Goal: Transaction & Acquisition: Purchase product/service

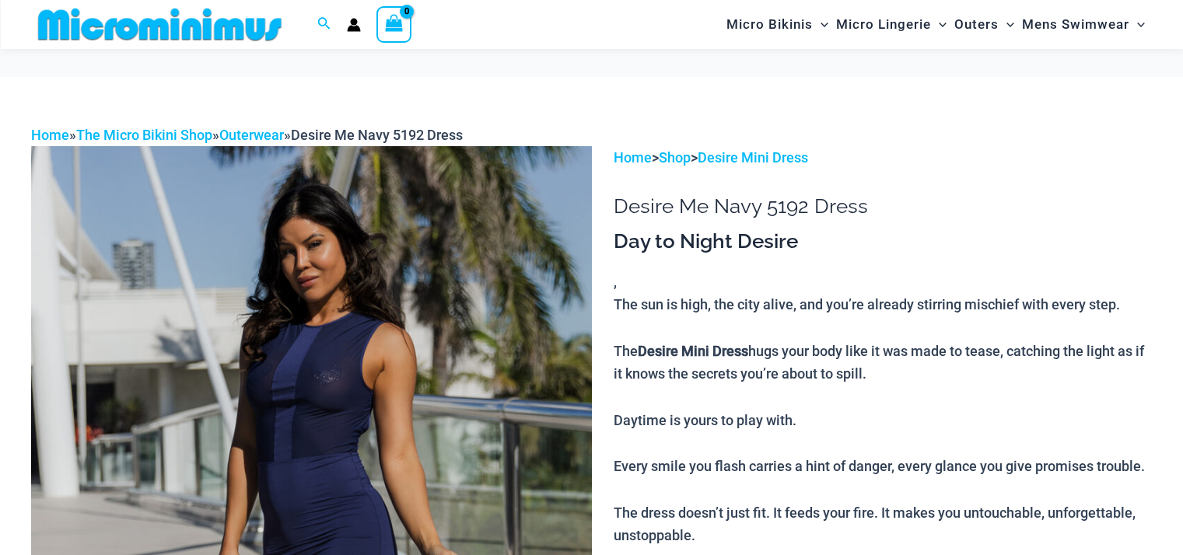
scroll to position [118, 0]
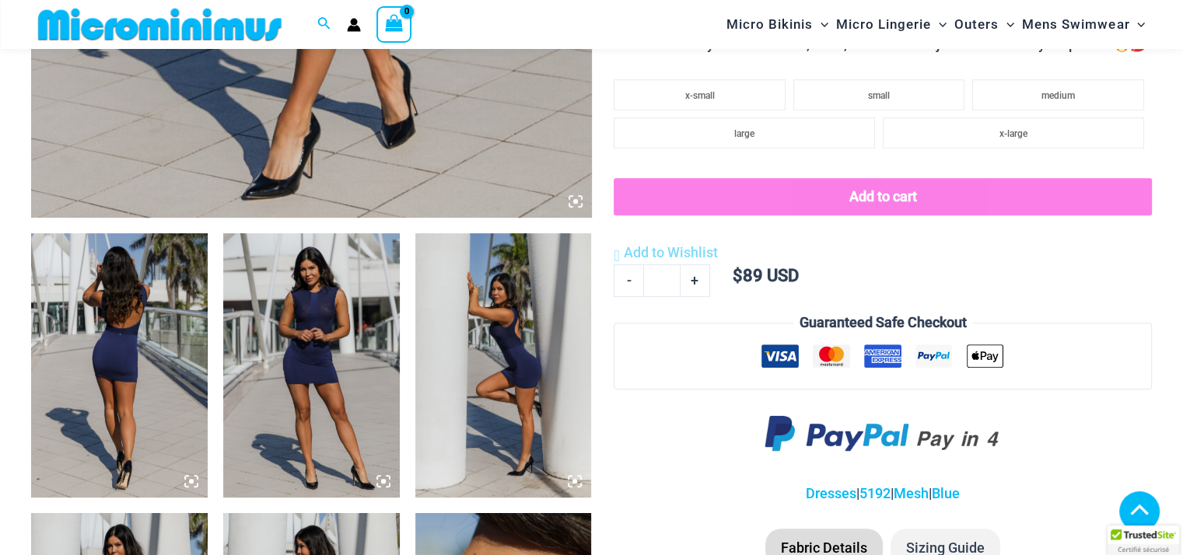
scroll to position [765, 0]
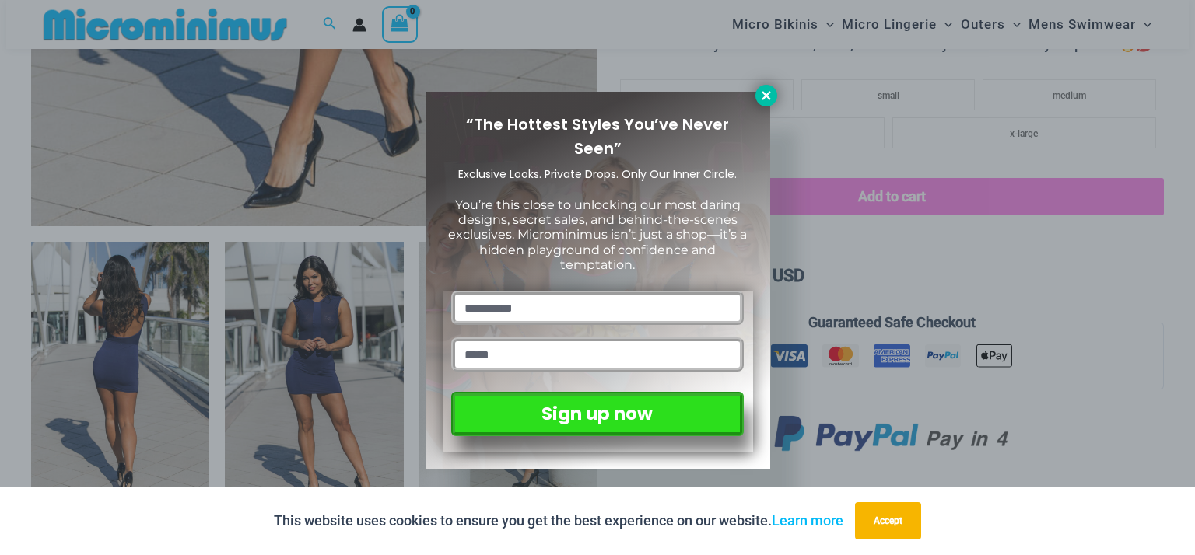
click at [771, 97] on icon at bounding box center [766, 96] width 14 height 14
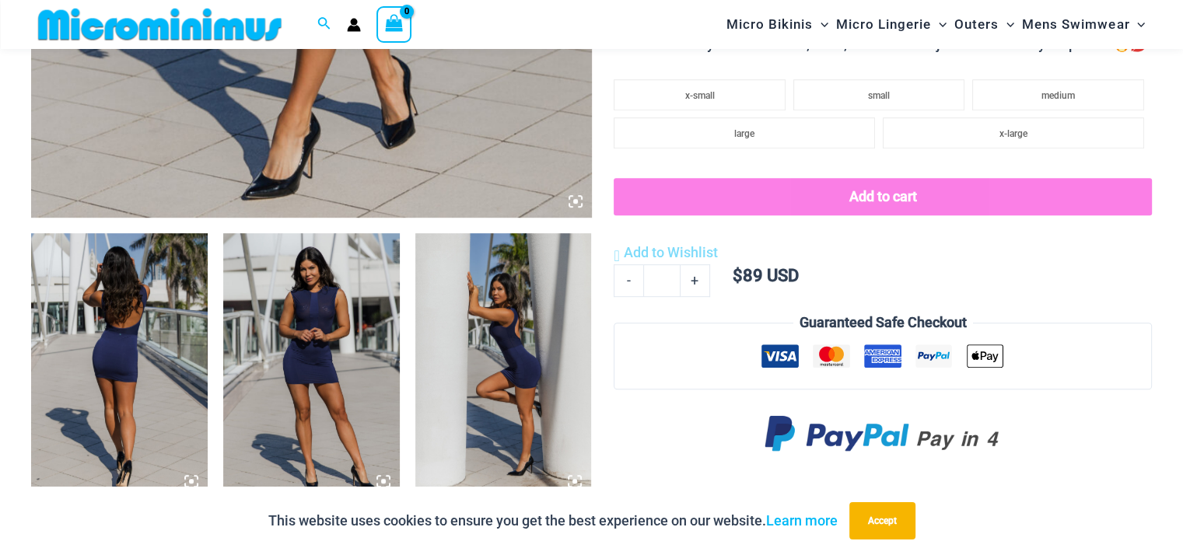
click at [566, 311] on img at bounding box center [503, 365] width 177 height 264
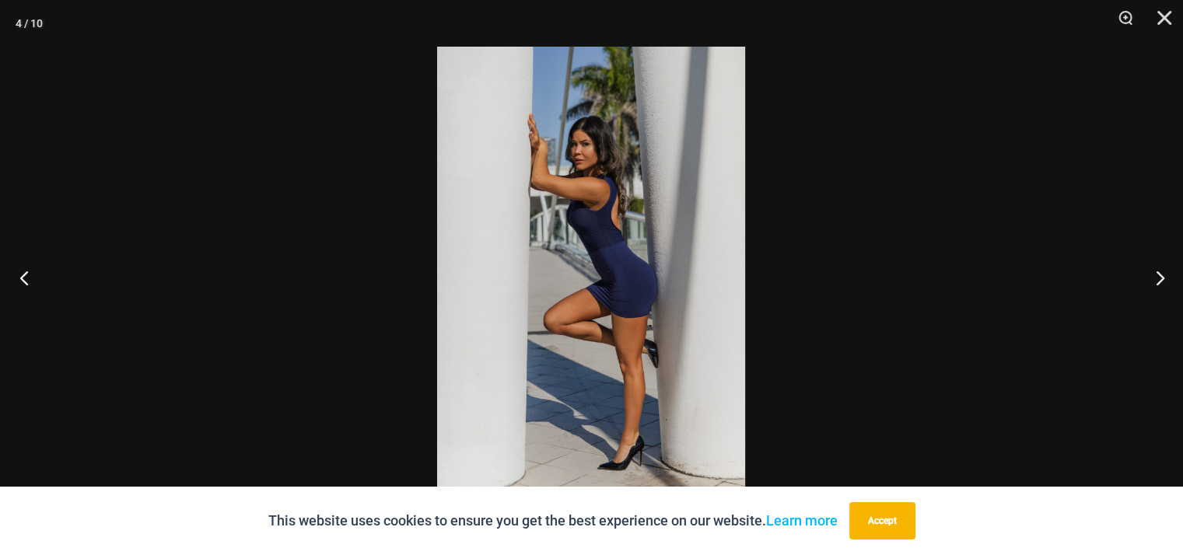
click at [31, 277] on button "Previous" at bounding box center [29, 278] width 58 height 78
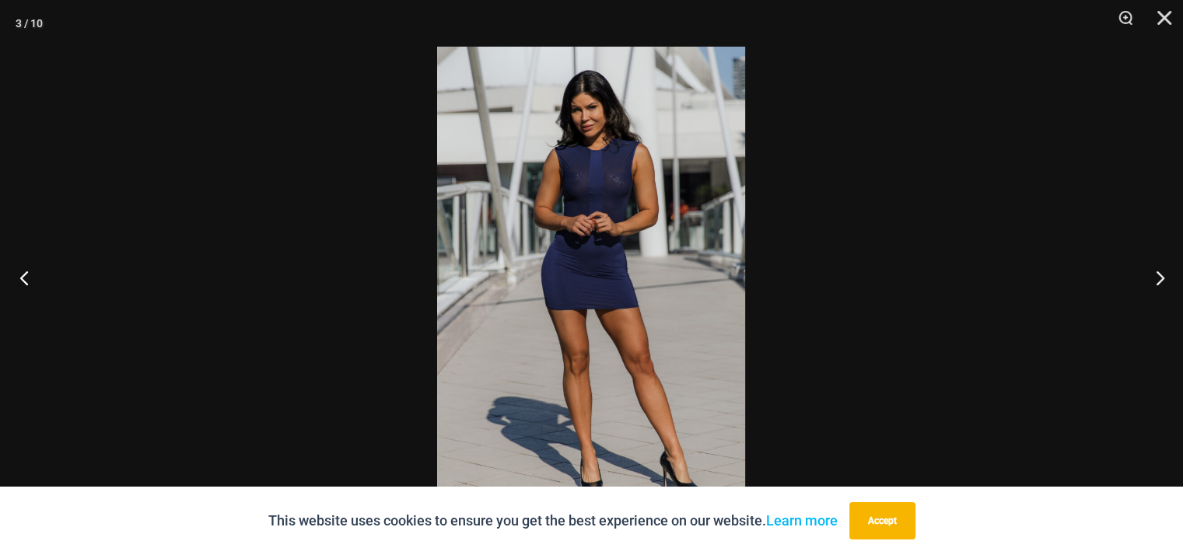
click at [31, 277] on button "Previous" at bounding box center [29, 278] width 58 height 78
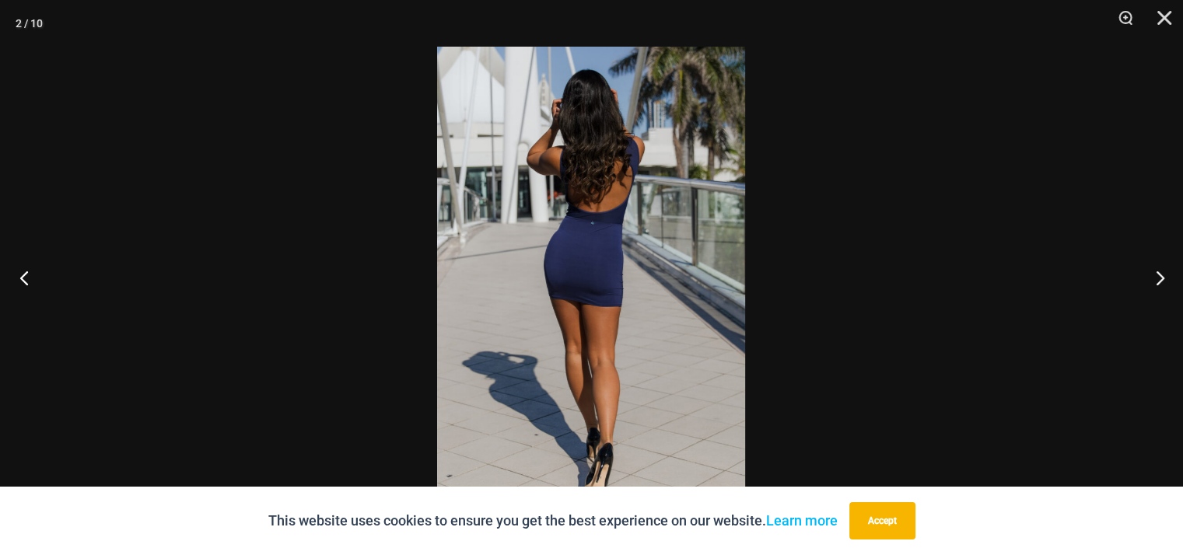
click at [31, 277] on button "Previous" at bounding box center [29, 278] width 58 height 78
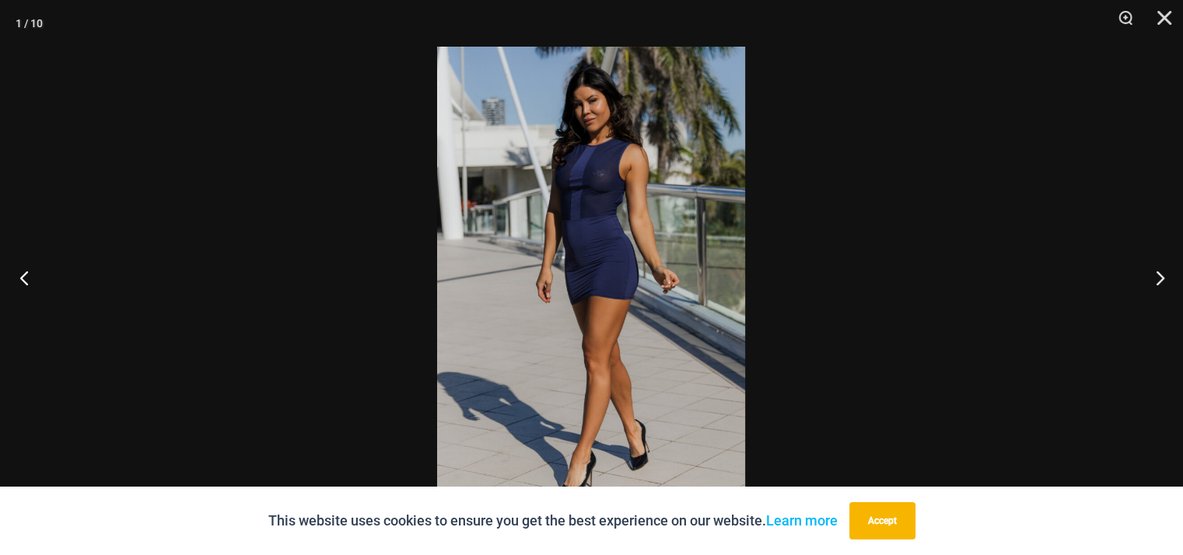
click at [31, 277] on button "Previous" at bounding box center [29, 278] width 58 height 78
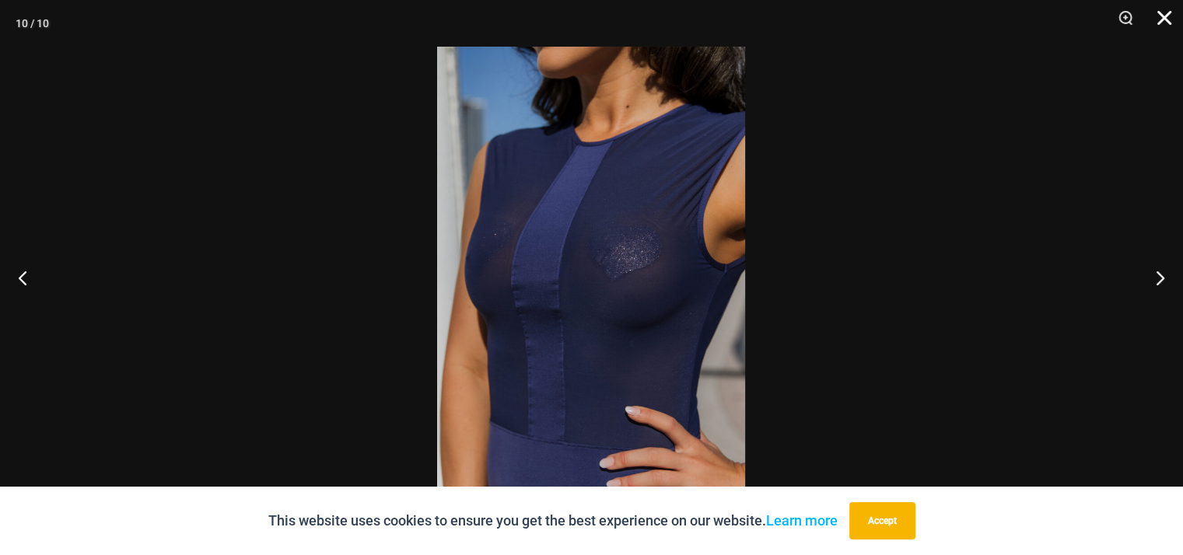
click at [1155, 24] on button "Close" at bounding box center [1158, 23] width 39 height 47
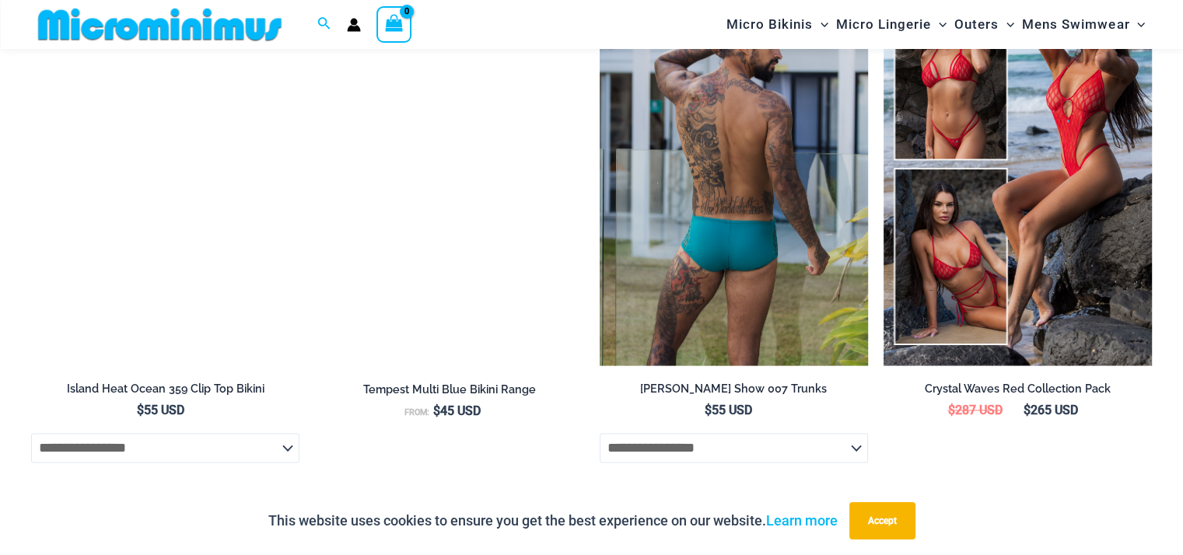
scroll to position [1931, 0]
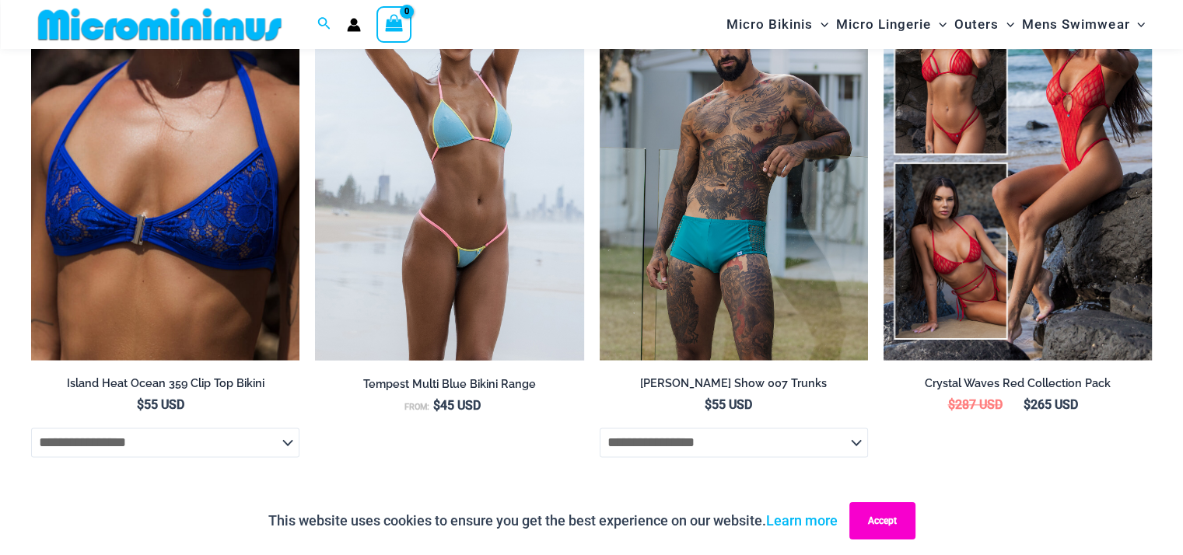
click at [880, 523] on button "Accept" at bounding box center [882, 520] width 66 height 37
